Goal: Check status: Check status

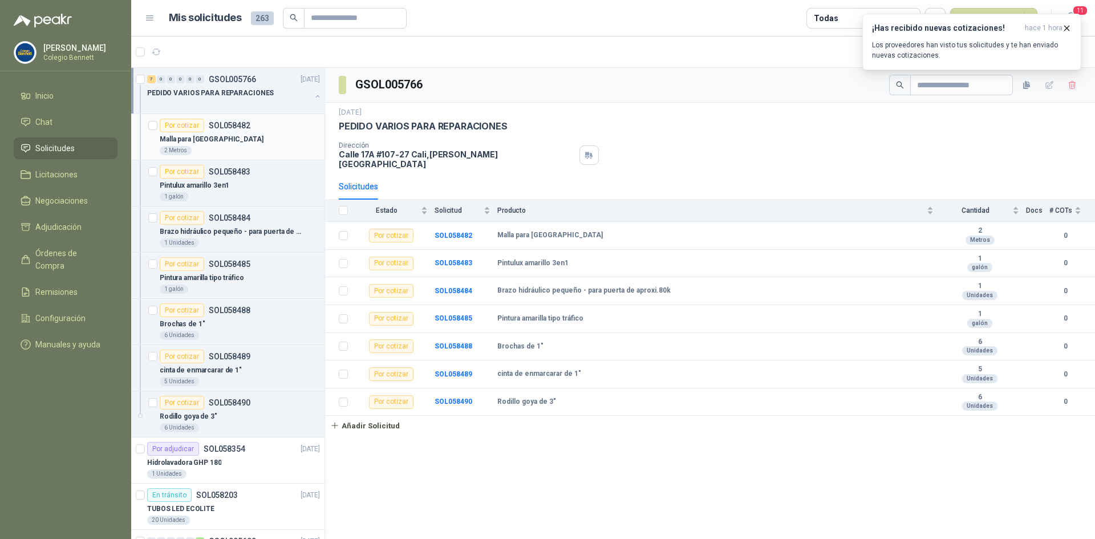
click at [265, 127] on div "Por cotizar SOL058482" at bounding box center [240, 126] width 160 height 14
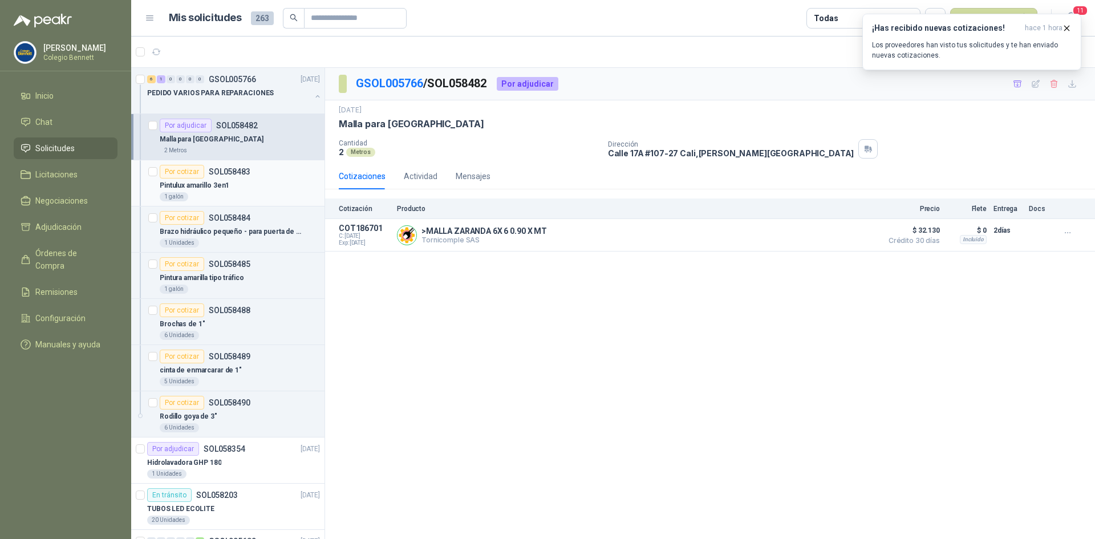
click at [275, 173] on div "Por cotizar SOL058483" at bounding box center [240, 172] width 160 height 14
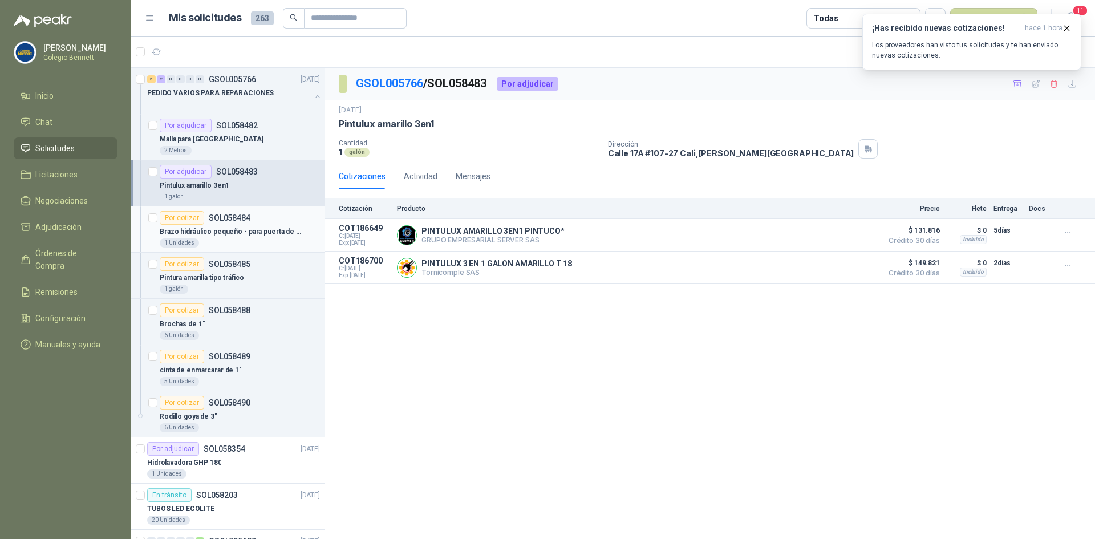
click at [267, 225] on div "Brazo hidráulico pequeño - para puerta de aproxi.80k" at bounding box center [240, 232] width 160 height 14
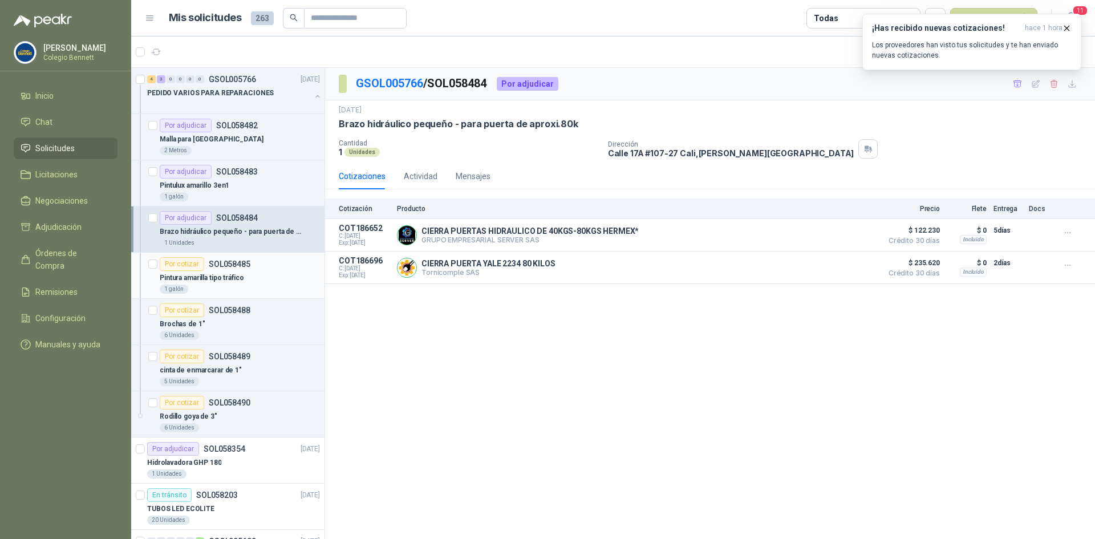
click at [255, 265] on div "Por cotizar SOL058485" at bounding box center [240, 264] width 160 height 14
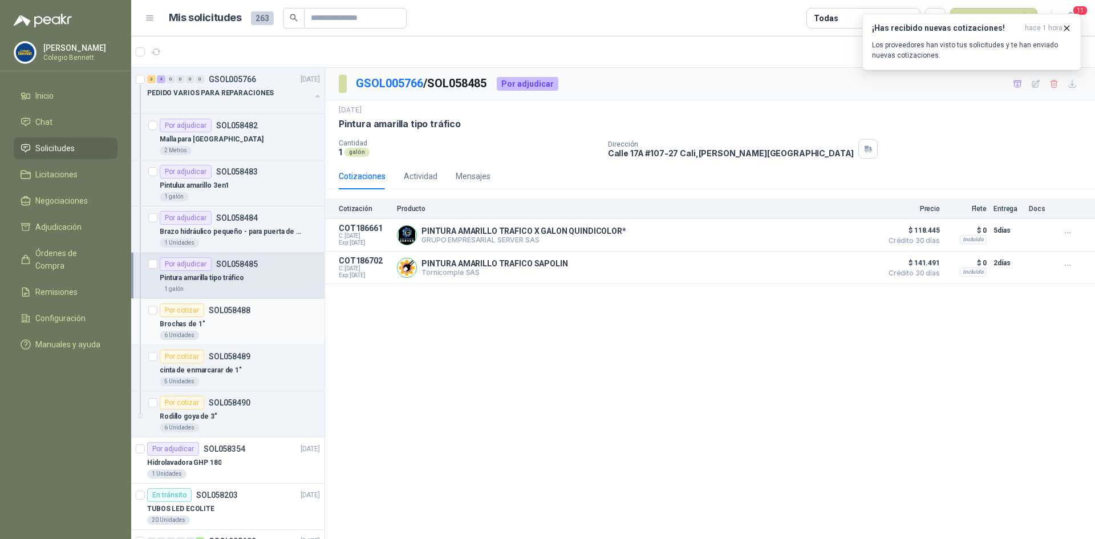
click at [235, 327] on div "Brochas de 1"" at bounding box center [240, 324] width 160 height 14
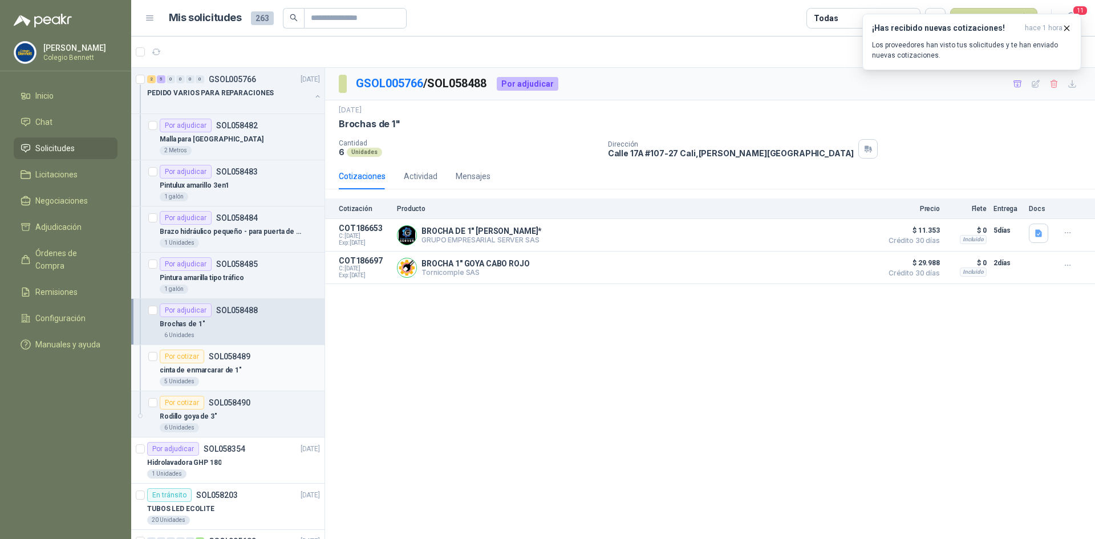
click at [239, 358] on p "SOL058489" at bounding box center [230, 356] width 42 height 8
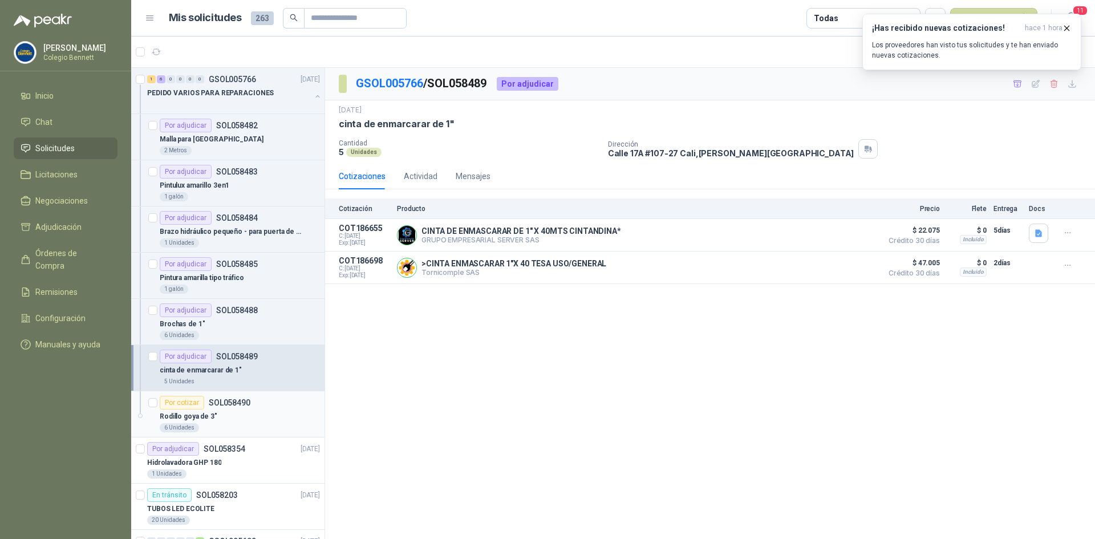
click at [235, 407] on div "Por cotizar SOL058490" at bounding box center [205, 403] width 91 height 14
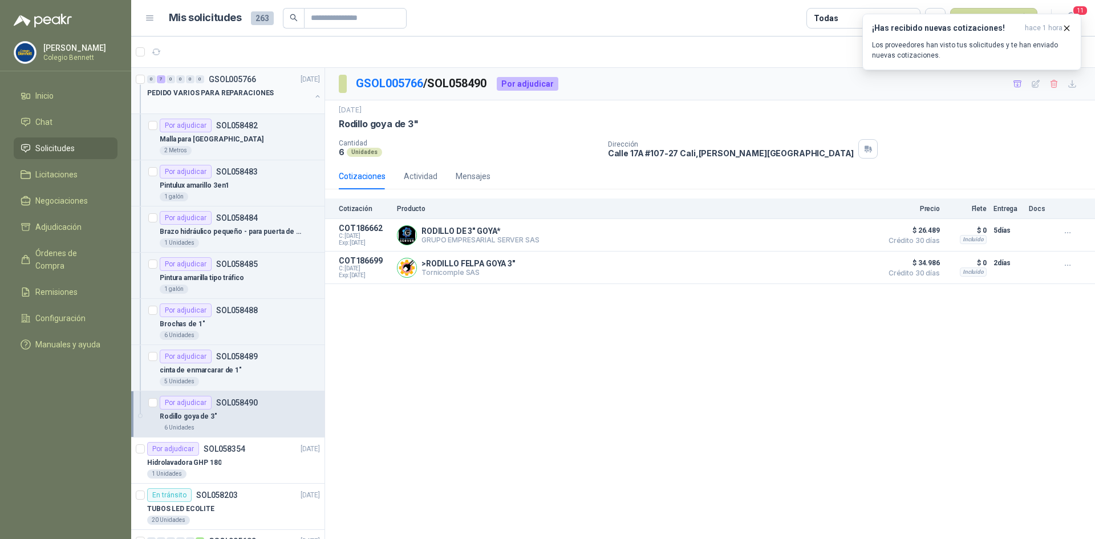
click at [313, 100] on button "button" at bounding box center [317, 96] width 9 height 9
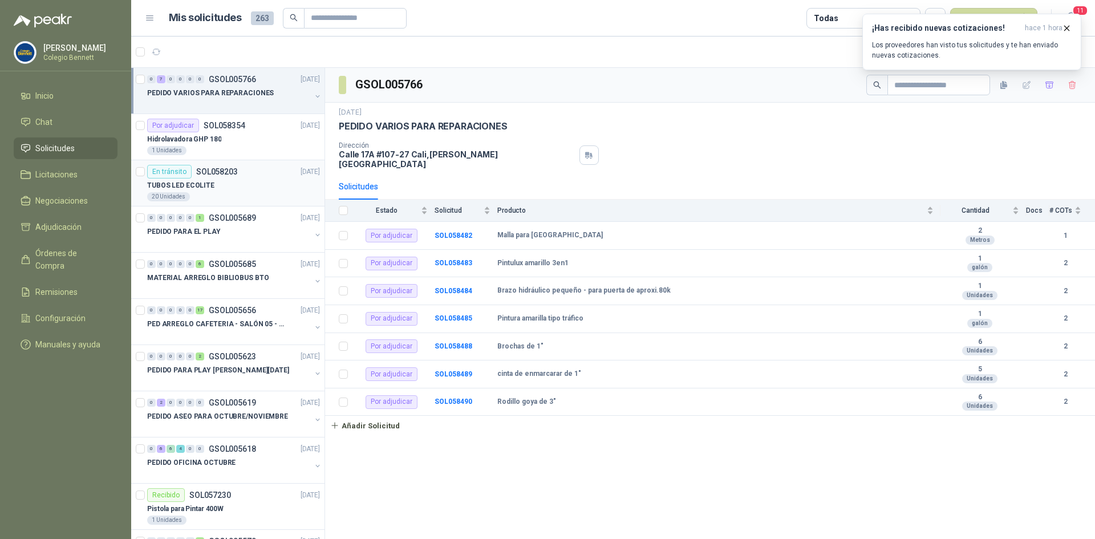
click at [252, 185] on div "TUBOS LED ECOLITE" at bounding box center [233, 185] width 173 height 14
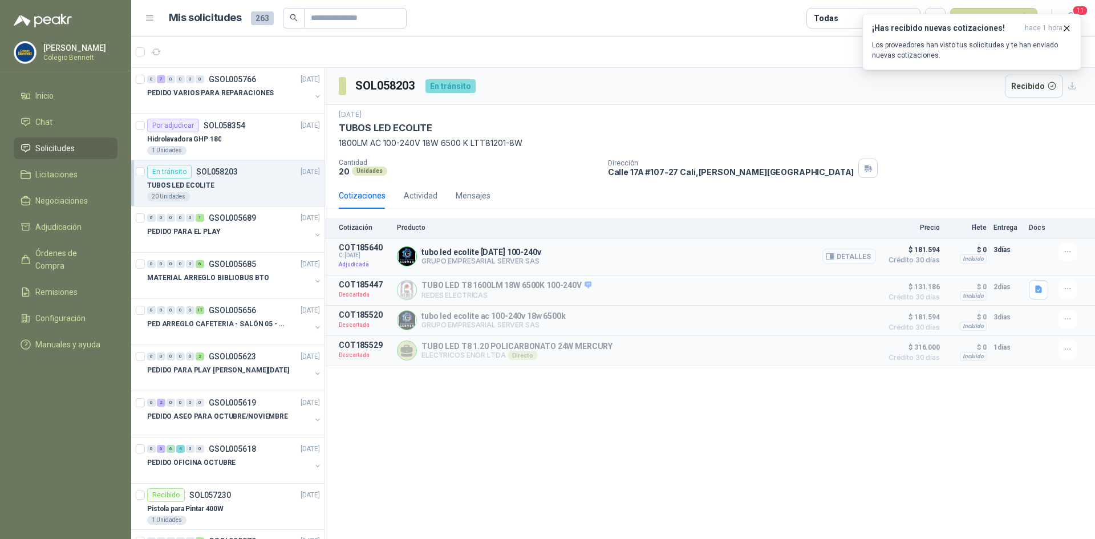
click at [830, 251] on button "Detalles" at bounding box center [849, 256] width 54 height 15
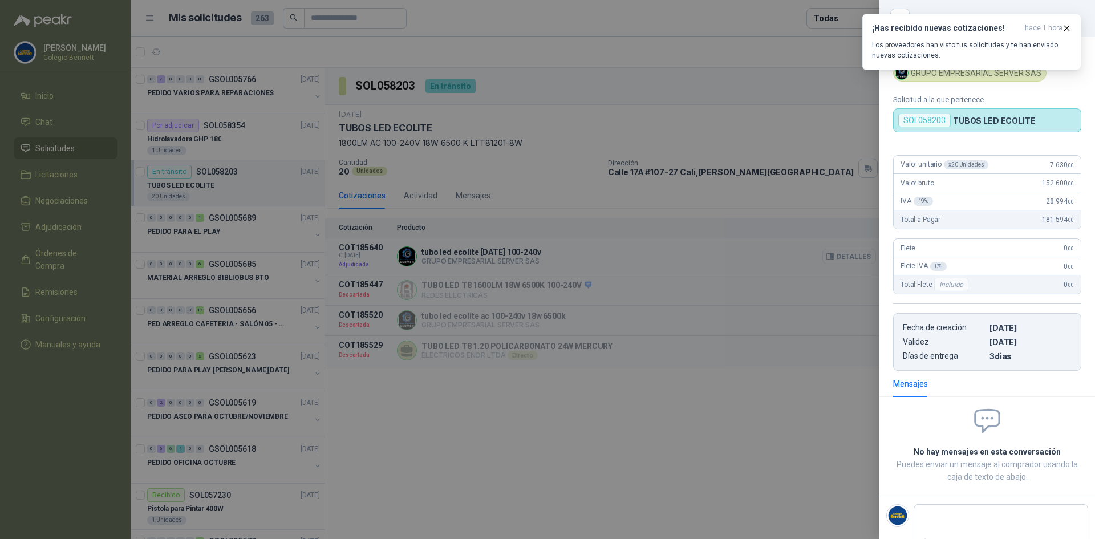
click at [830, 251] on div at bounding box center [547, 269] width 1095 height 539
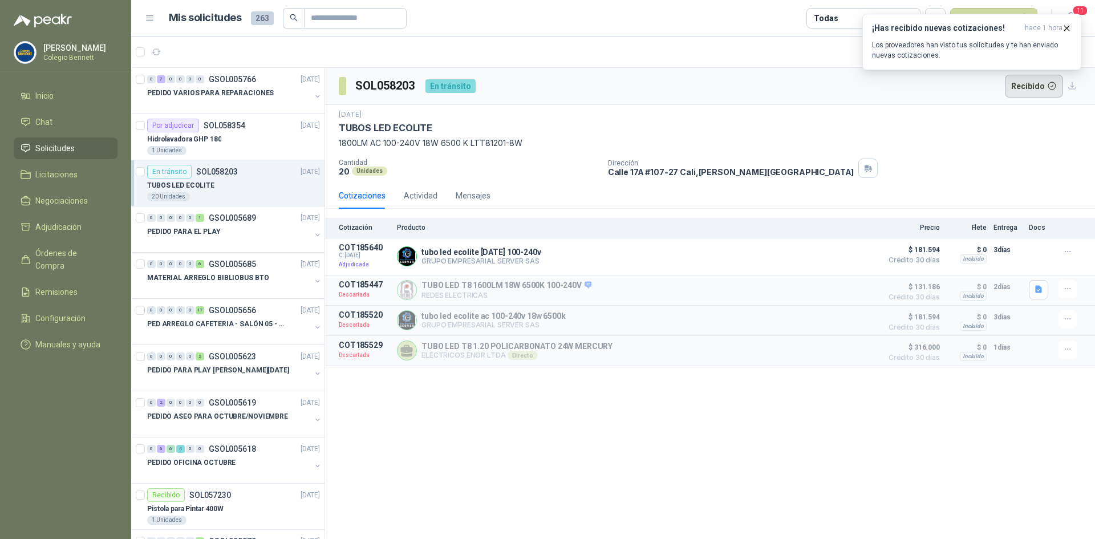
click at [1025, 83] on button "Recibido" at bounding box center [1034, 86] width 59 height 23
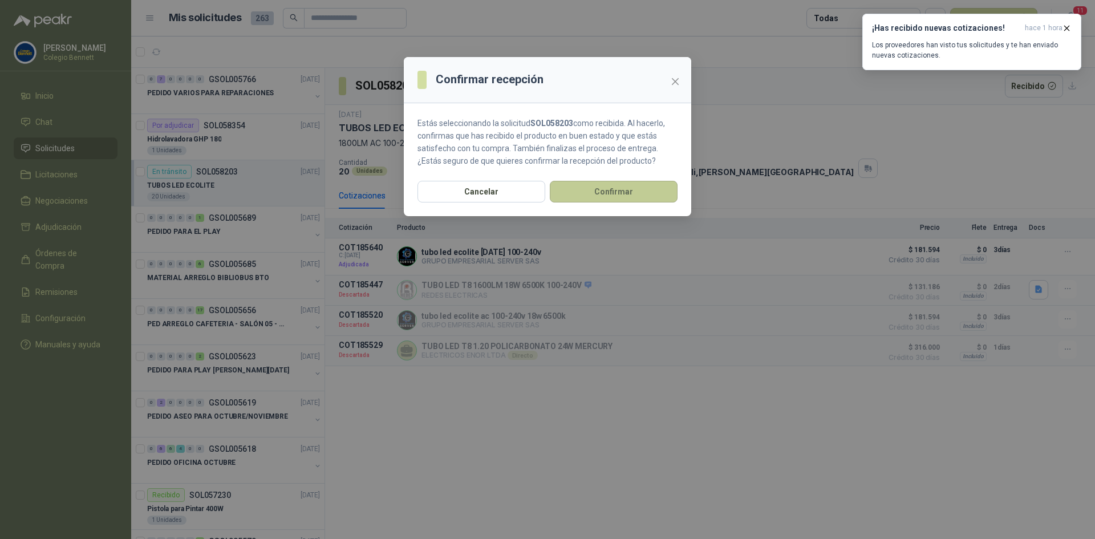
click at [596, 191] on button "Confirmar" at bounding box center [614, 192] width 128 height 22
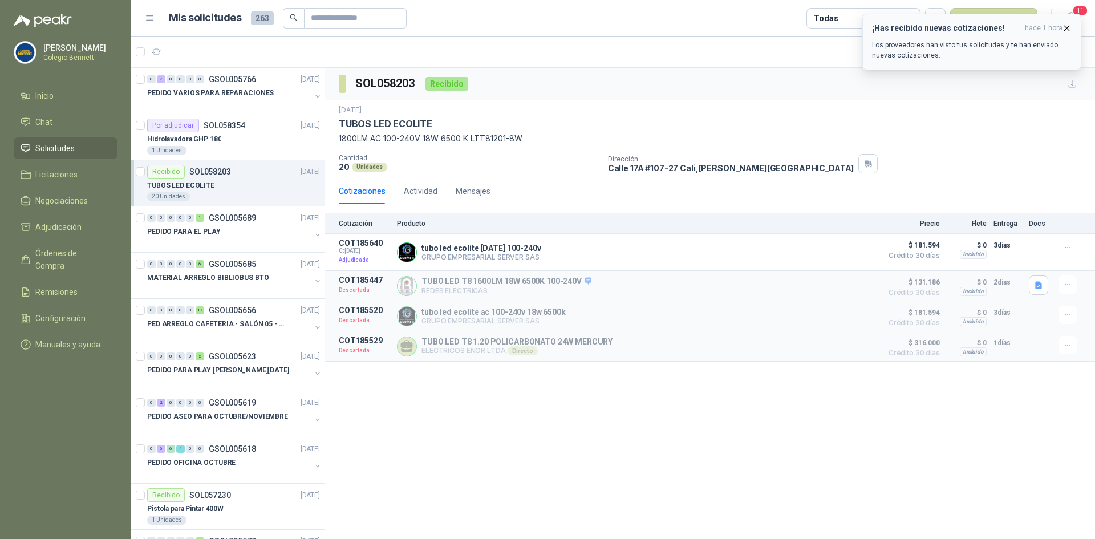
click at [1066, 25] on icon "button" at bounding box center [1067, 28] width 10 height 10
